Goal: Answer question/provide support: Share knowledge or assist other users

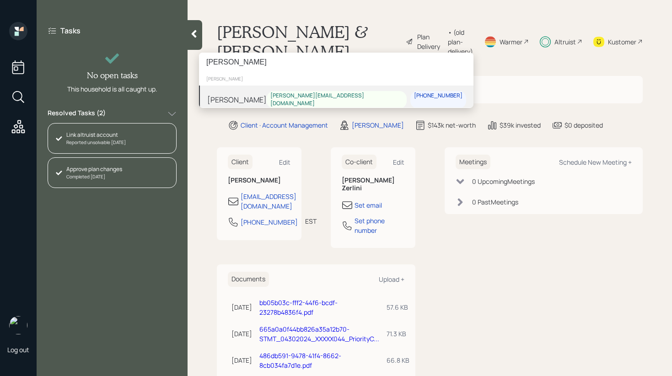
type input "[PERSON_NAME]"
click at [288, 91] on div "[PERSON_NAME] Taitano [EMAIL_ADDRESS][DOMAIN_NAME] [PHONE_NUMBER]" at bounding box center [336, 100] width 275 height 28
